Goal: Task Accomplishment & Management: Use online tool/utility

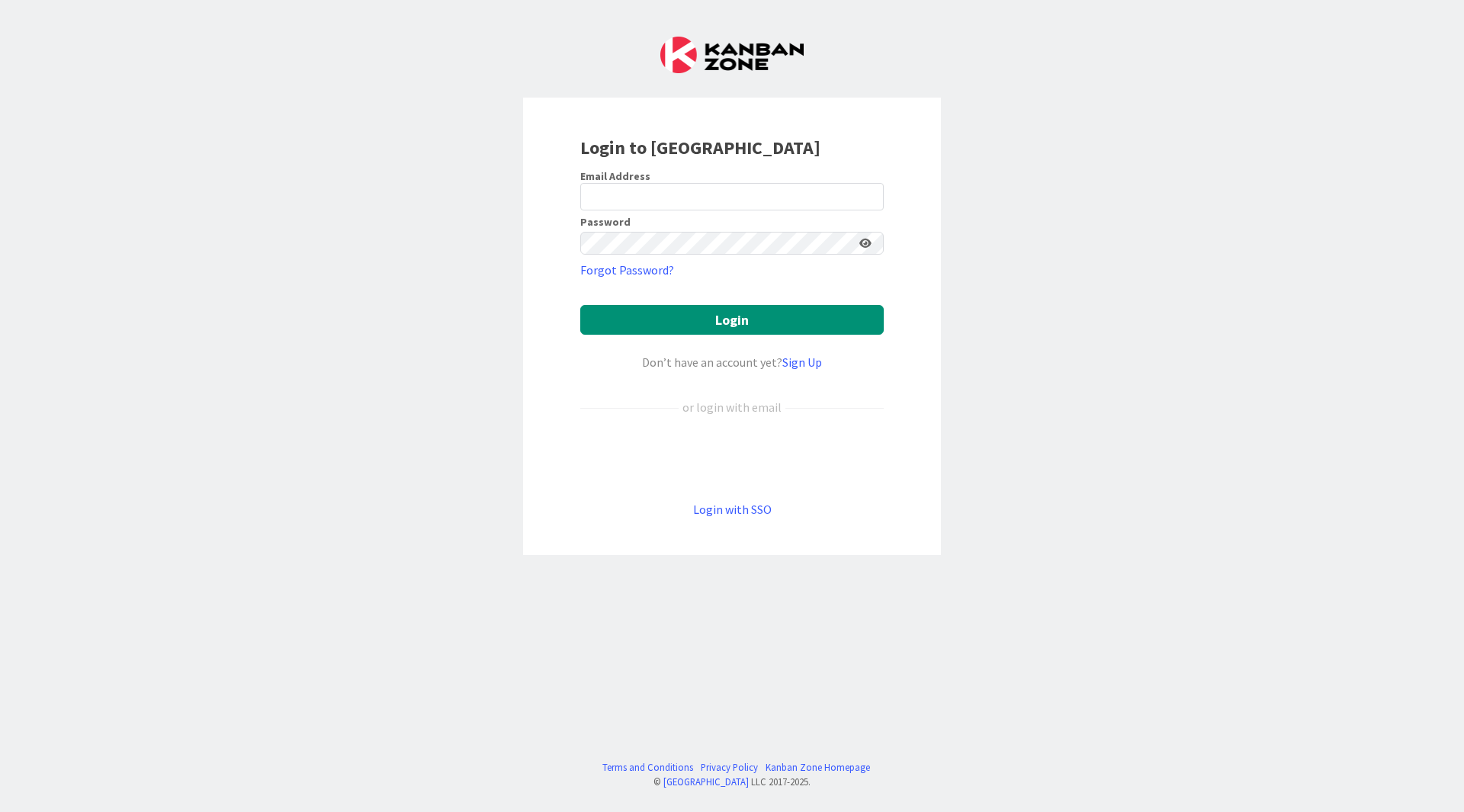
click at [760, 206] on form "Email Address Password Forgot Password? Login Don’t have an account yet? Sign U…" at bounding box center [732, 343] width 304 height 349
click at [760, 199] on input "email" at bounding box center [732, 196] width 304 height 27
type input "ellisonareynolds@gmail.com"
click at [725, 253] on form "Email Address ellisonareynolds@gmail.com Password Forgot Password? Login Don’t …" at bounding box center [732, 343] width 304 height 349
click at [580, 305] on button "Login" at bounding box center [732, 320] width 304 height 29
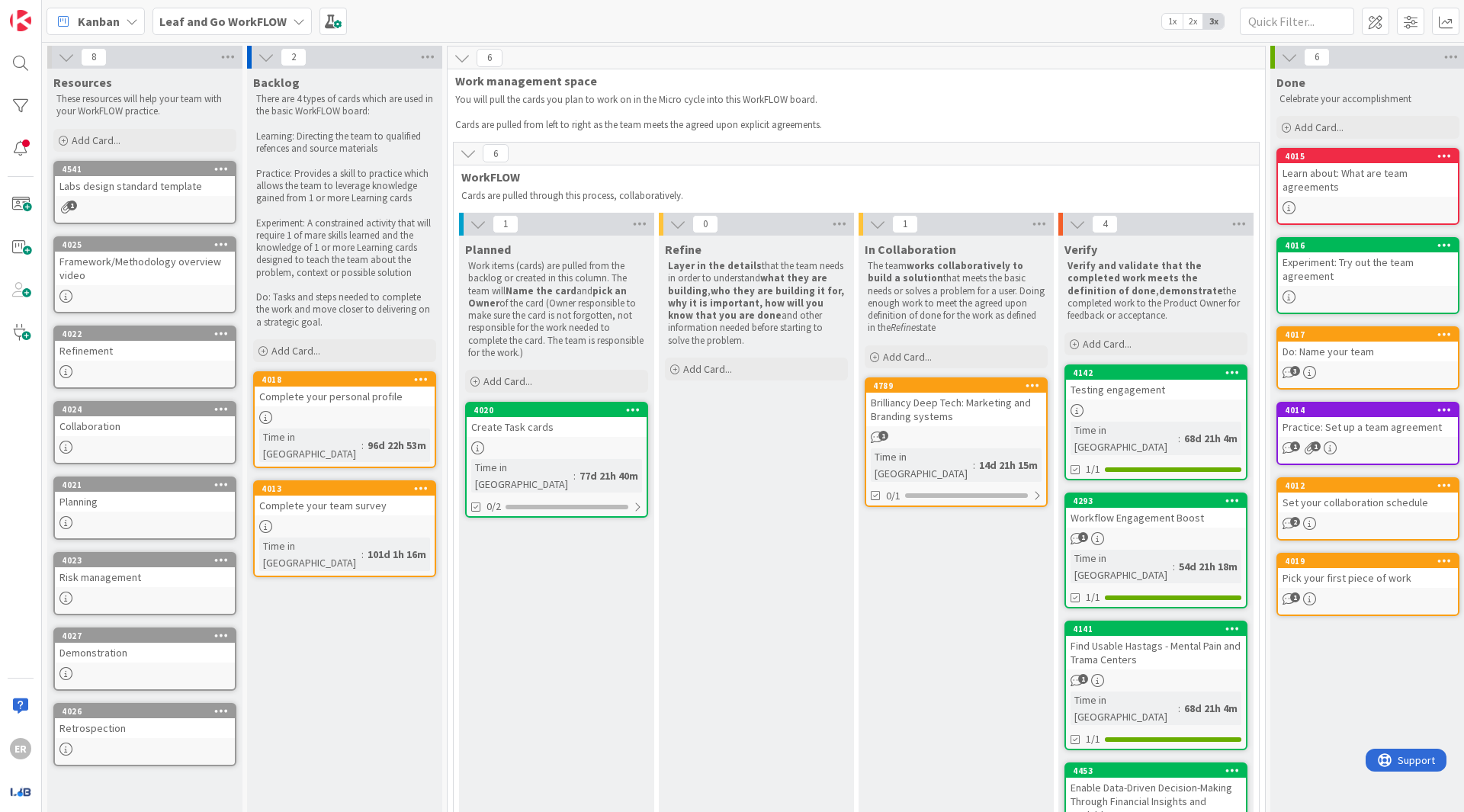
scroll to position [0, 99]
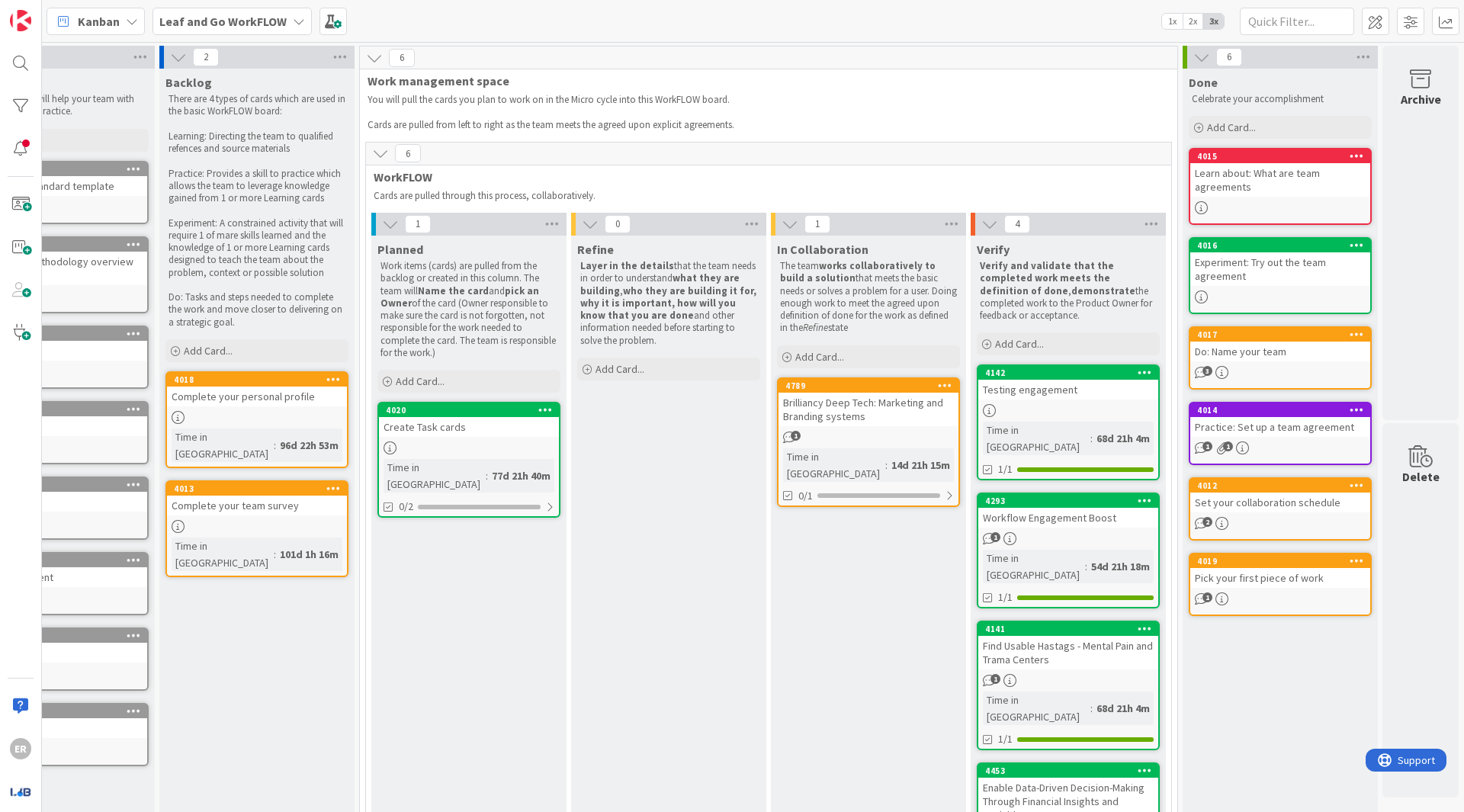
click at [829, 414] on div "Brilliancy Deep Tech: Marketing and Branding systems" at bounding box center [869, 409] width 180 height 33
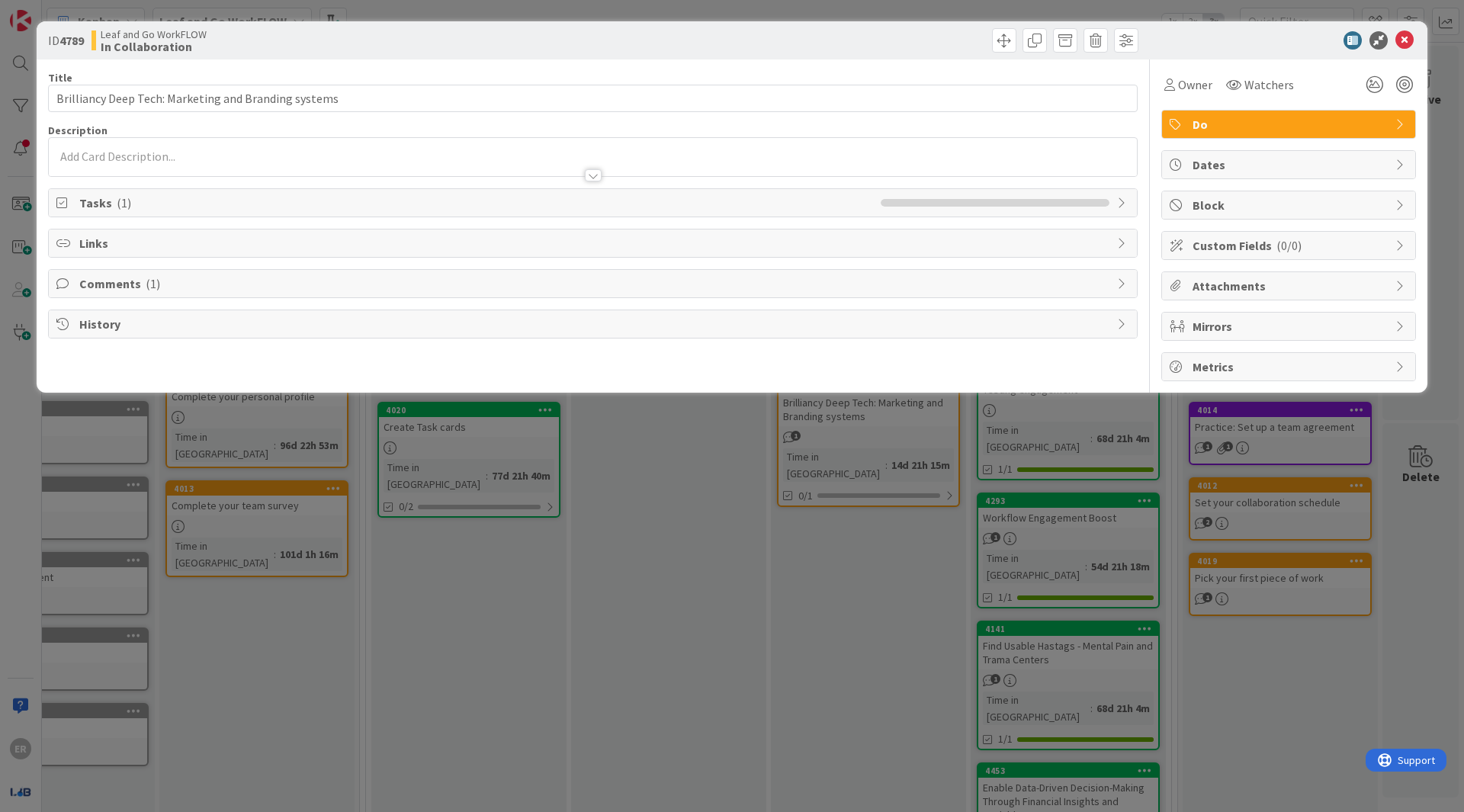
click at [556, 194] on span "Tasks ( 1 )" at bounding box center [476, 203] width 794 height 19
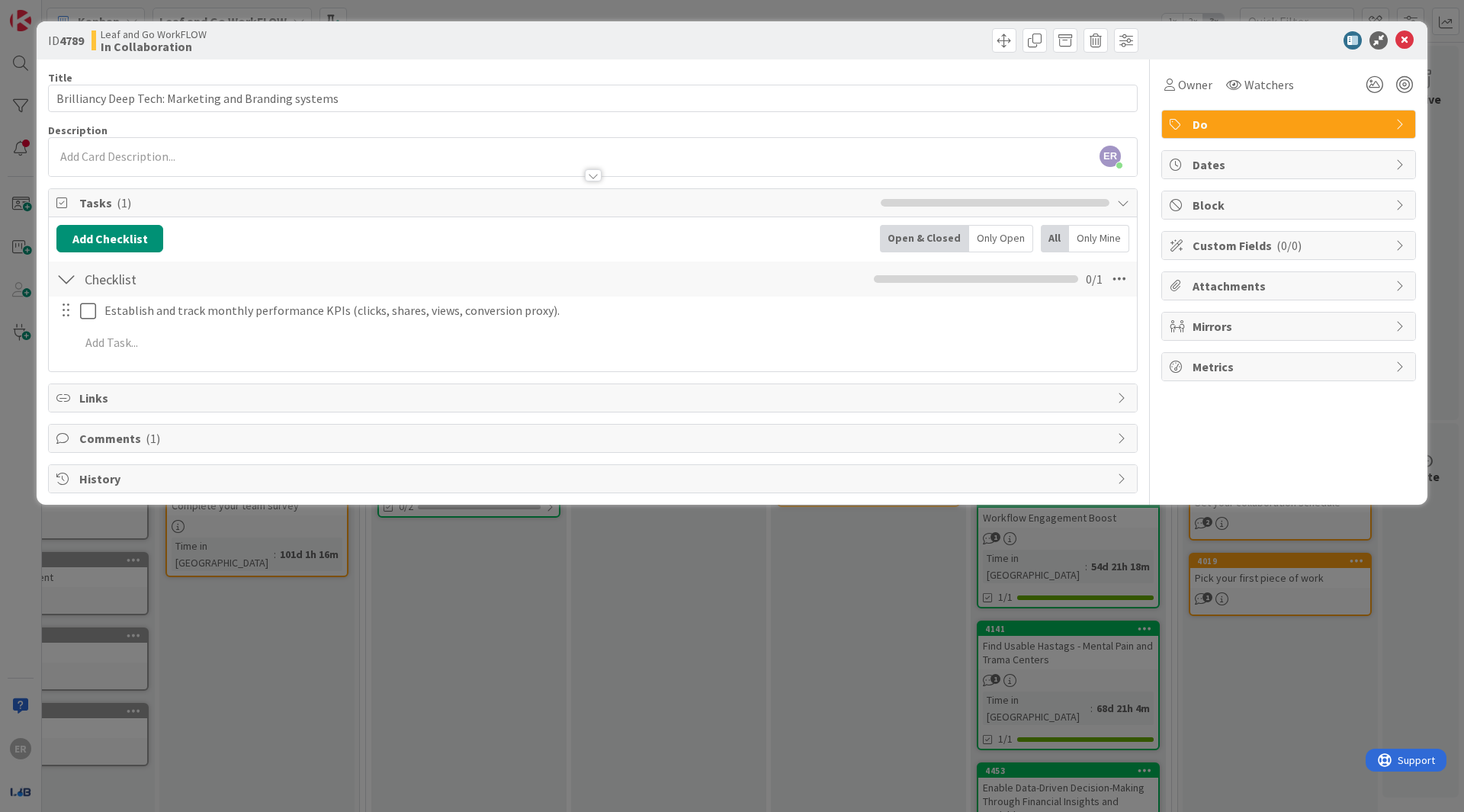
click at [320, 425] on div "Comments ( 1 )" at bounding box center [593, 438] width 1088 height 27
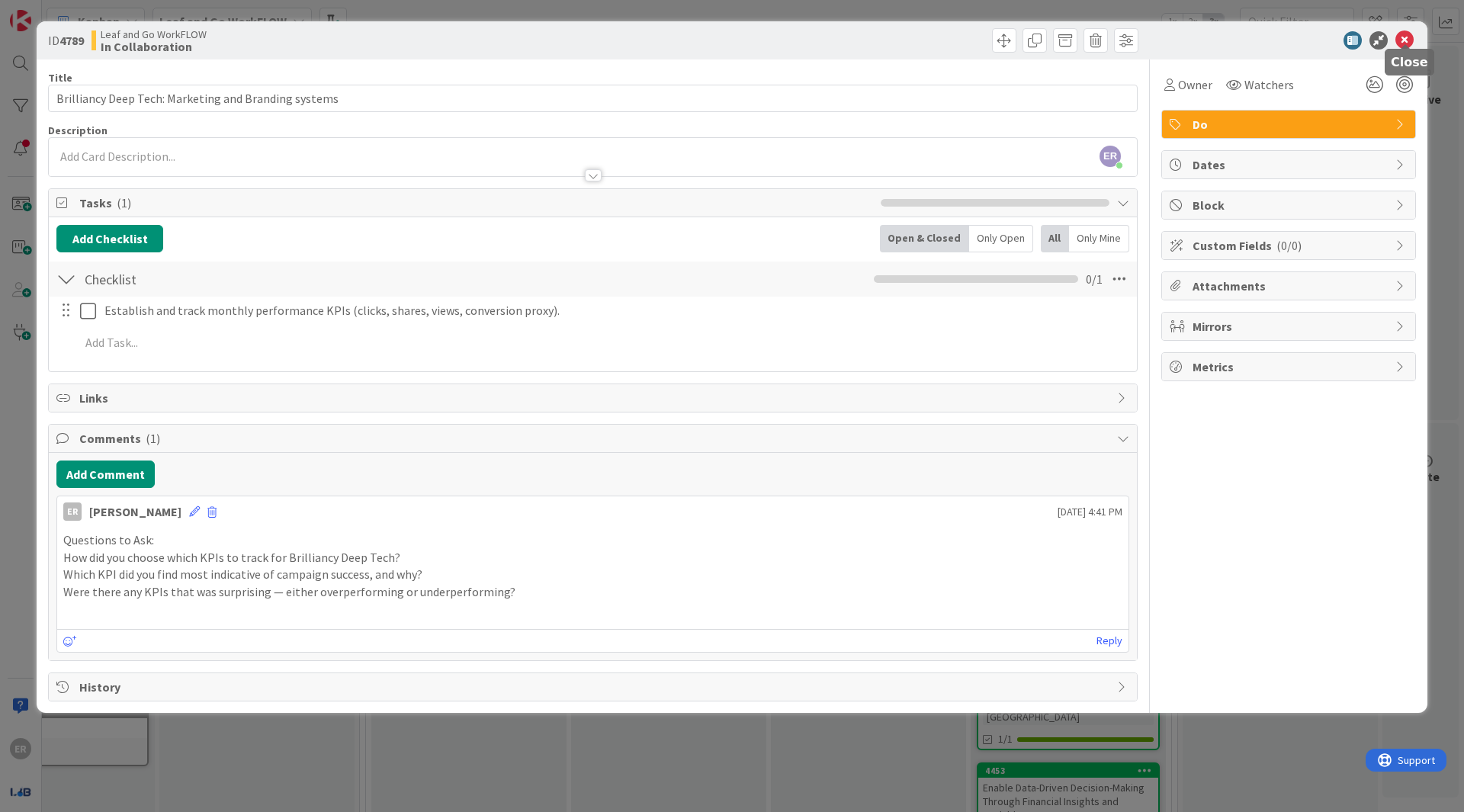
click at [1401, 33] on icon at bounding box center [1405, 40] width 19 height 19
